Goal: Complete application form

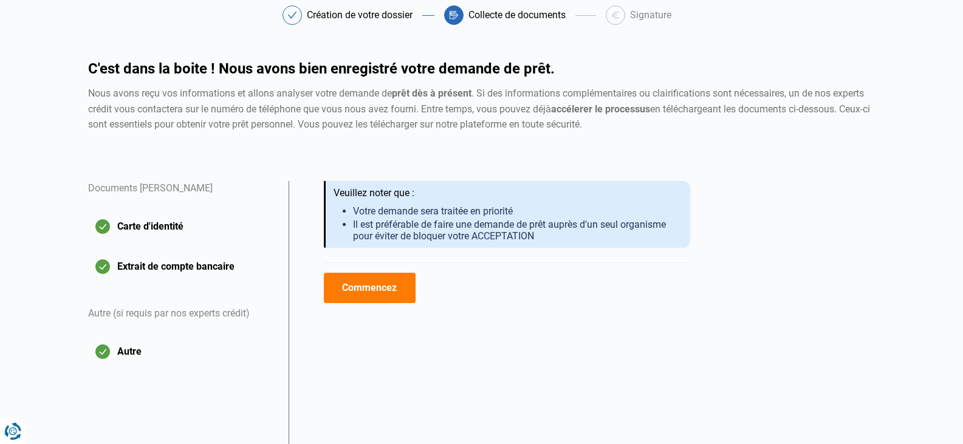
scroll to position [61, 0]
click at [381, 288] on button "Commencez" at bounding box center [370, 287] width 92 height 30
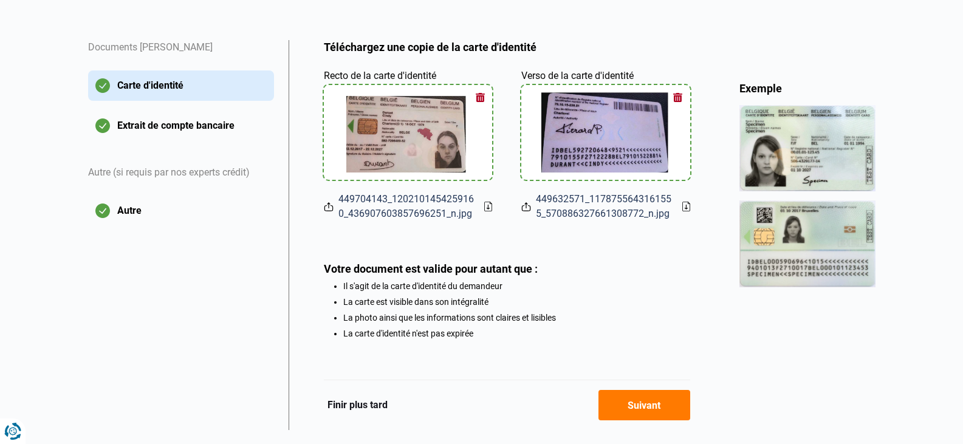
scroll to position [231, 0]
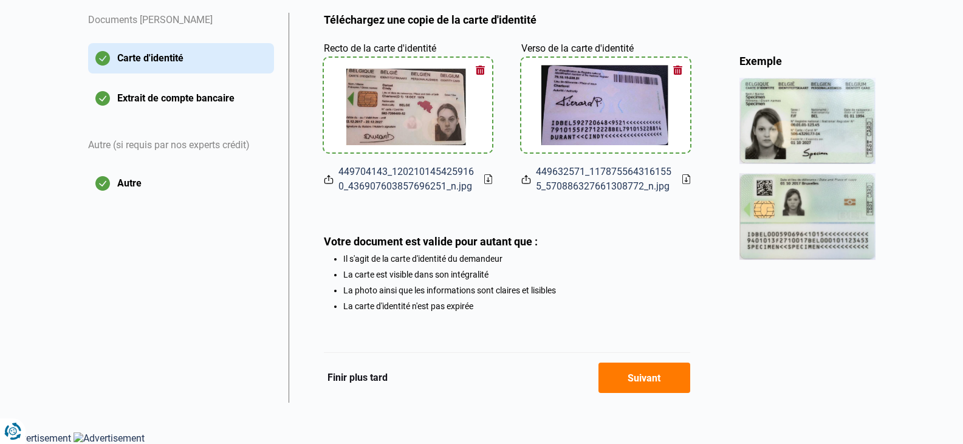
click at [628, 380] on button "Suivant" at bounding box center [645, 378] width 92 height 30
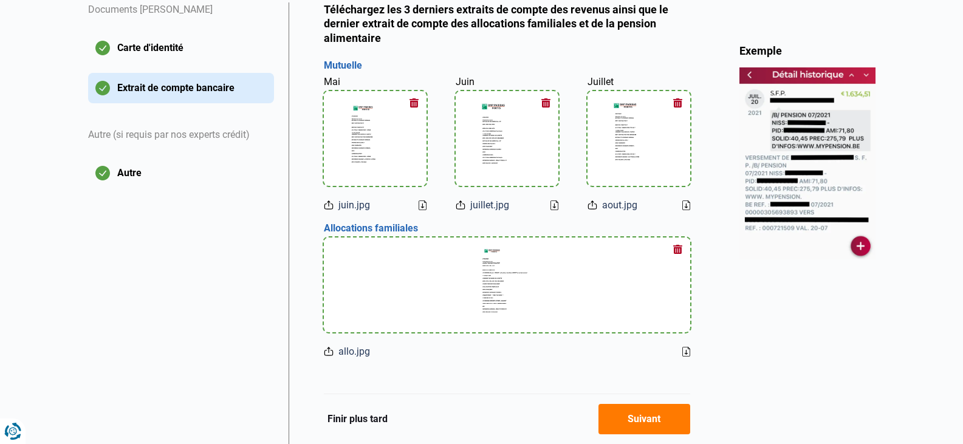
scroll to position [224, 0]
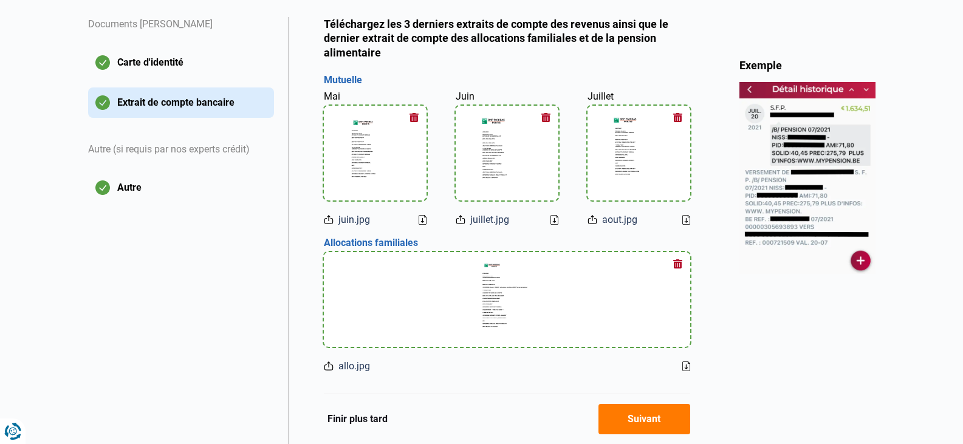
click at [634, 417] on button "Suivant" at bounding box center [645, 419] width 92 height 30
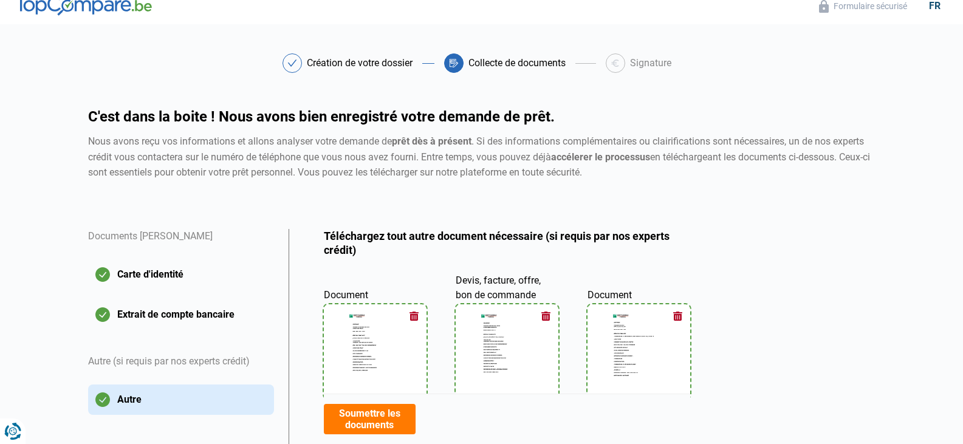
scroll to position [12, 0]
click at [301, 69] on div "Création de votre dossier" at bounding box center [353, 63] width 140 height 19
click at [291, 65] on icon at bounding box center [292, 63] width 10 height 7
